Goal: Task Accomplishment & Management: Use online tool/utility

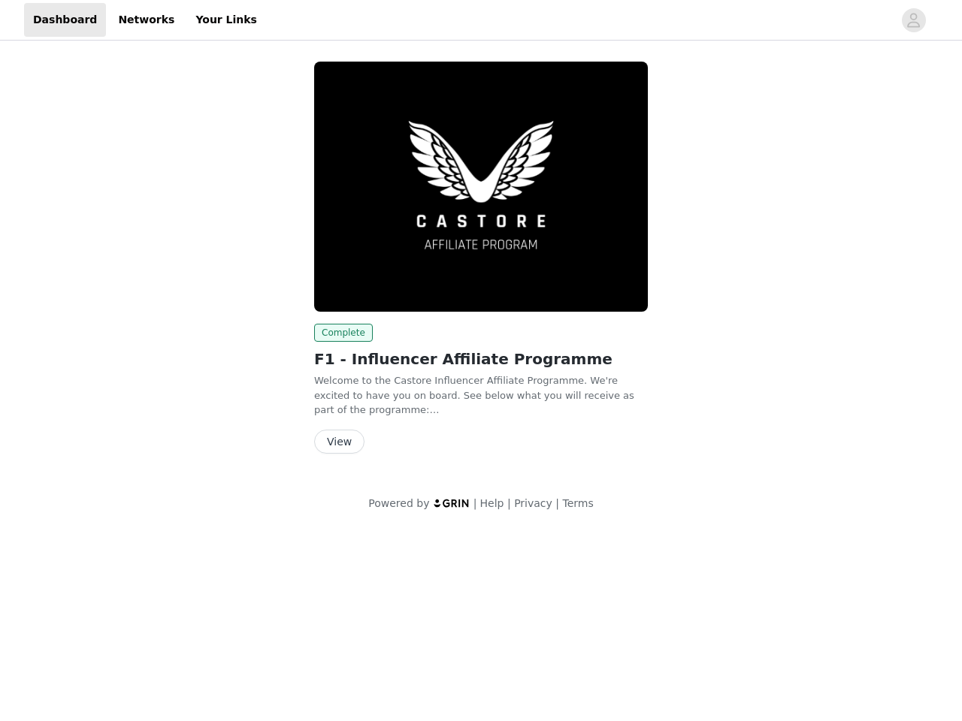
click at [481, 265] on img at bounding box center [481, 187] width 334 height 250
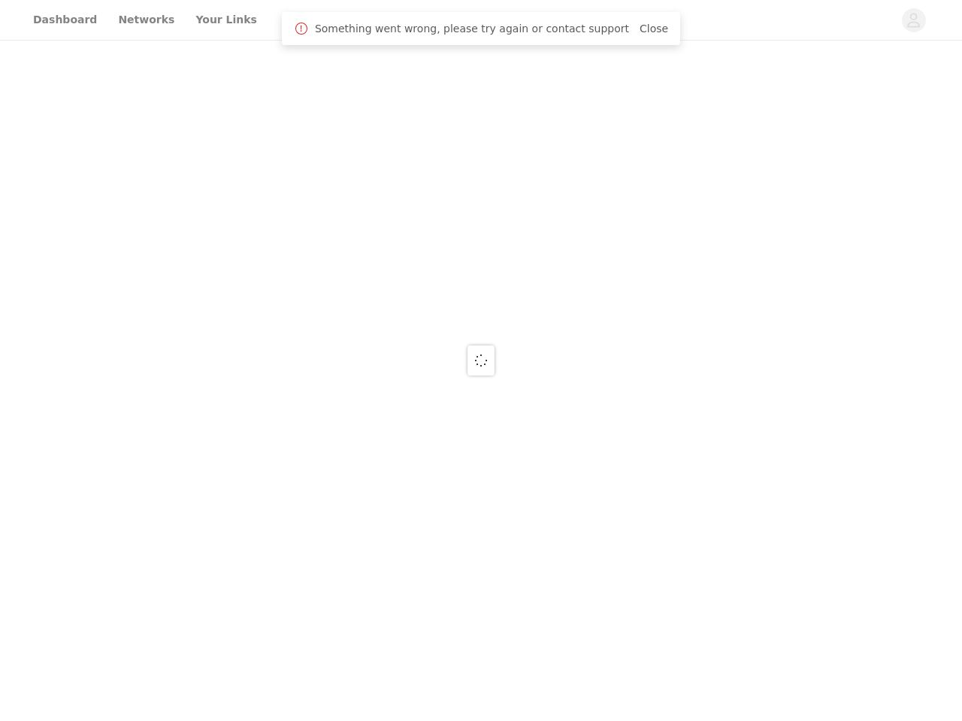
click at [914, 20] on div at bounding box center [481, 360] width 962 height 721
click at [481, 186] on div at bounding box center [481, 360] width 962 height 721
click at [340, 333] on div at bounding box center [481, 360] width 962 height 721
click at [338, 442] on div at bounding box center [481, 360] width 962 height 721
